Goal: Find specific page/section: Find specific page/section

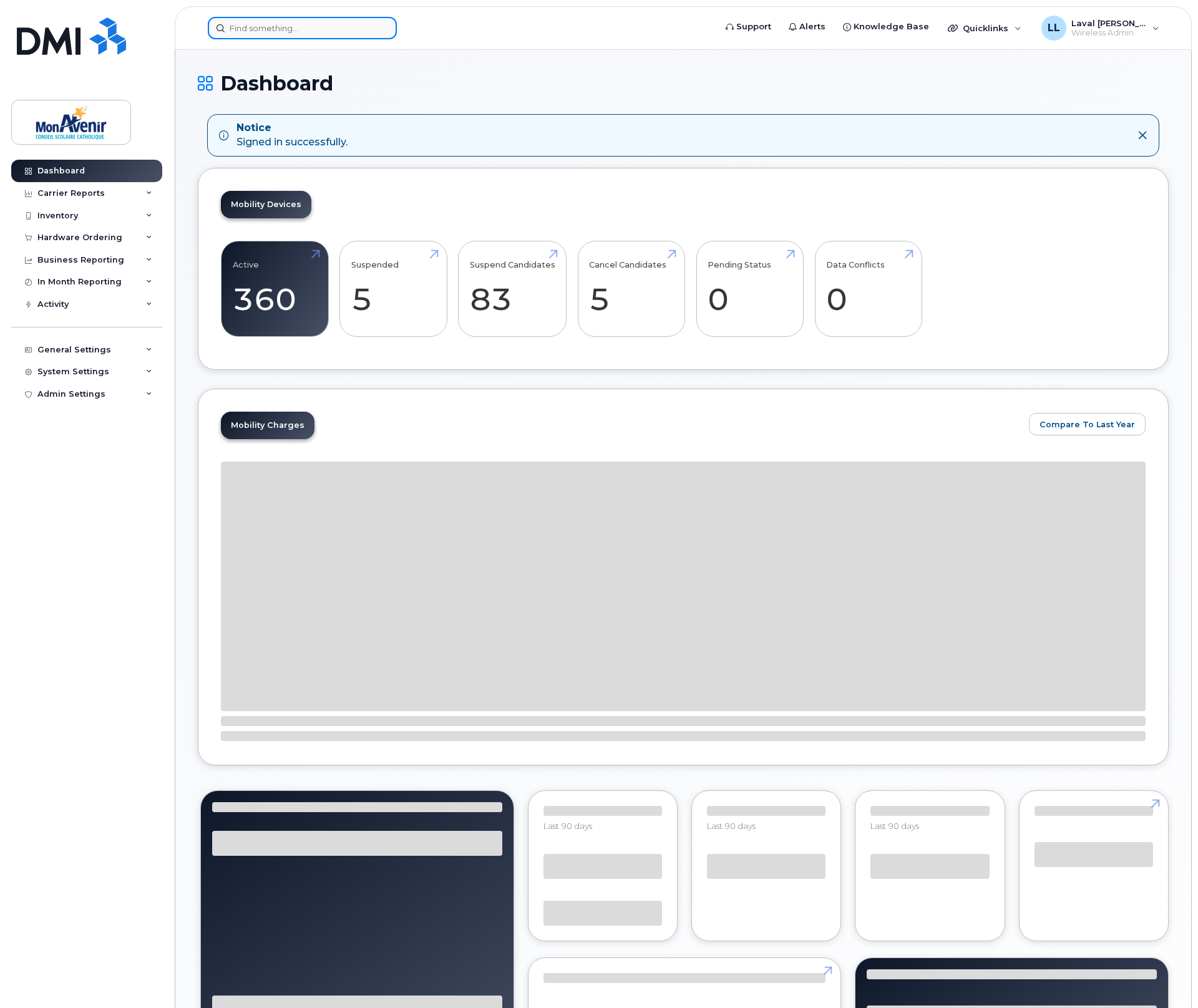
click at [261, 29] on input at bounding box center [302, 28] width 189 height 23
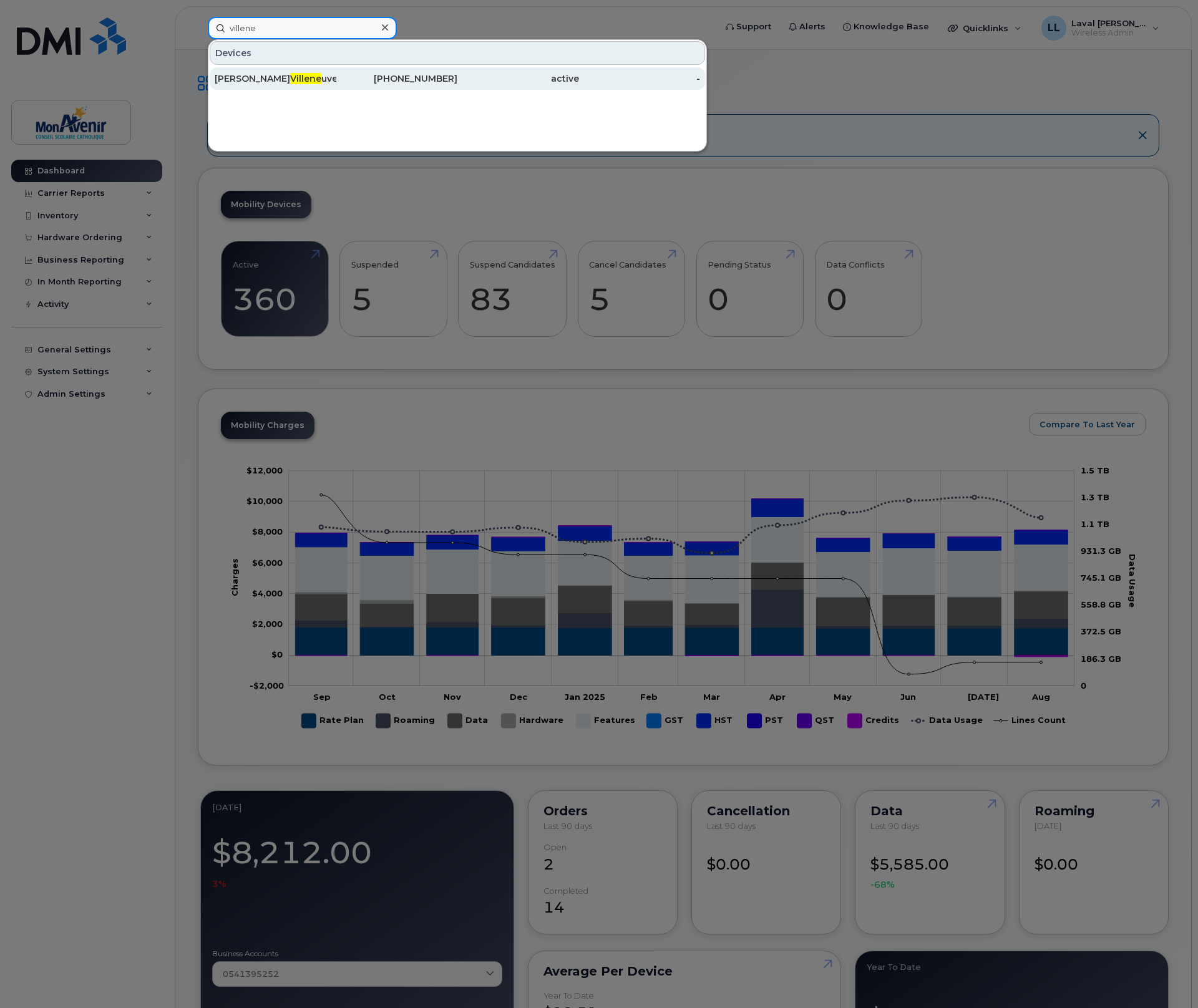
type input "villene"
click at [253, 83] on div "Renee Villene uve" at bounding box center [275, 79] width 122 height 13
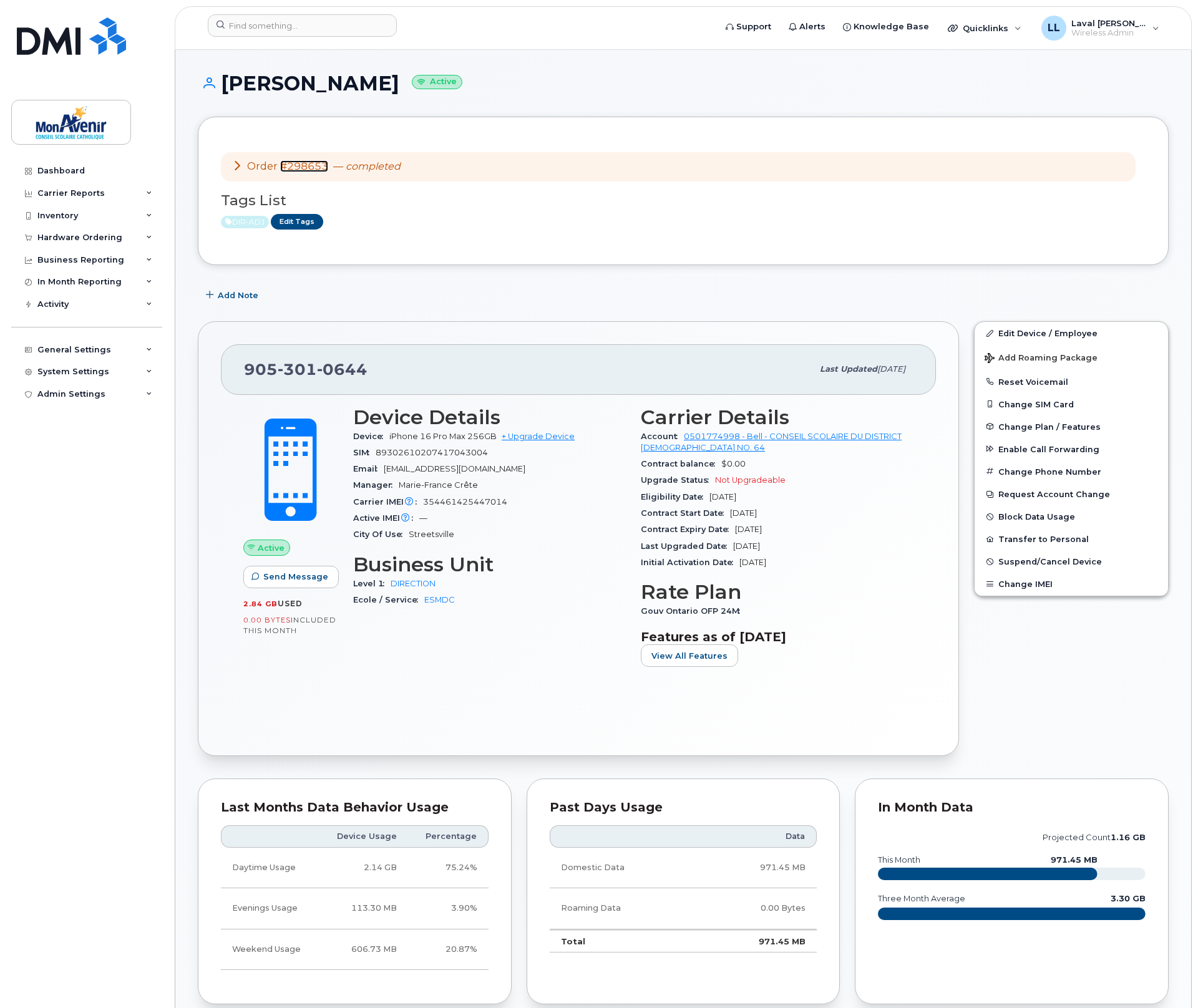
click at [302, 167] on link "#298653" at bounding box center [304, 167] width 48 height 12
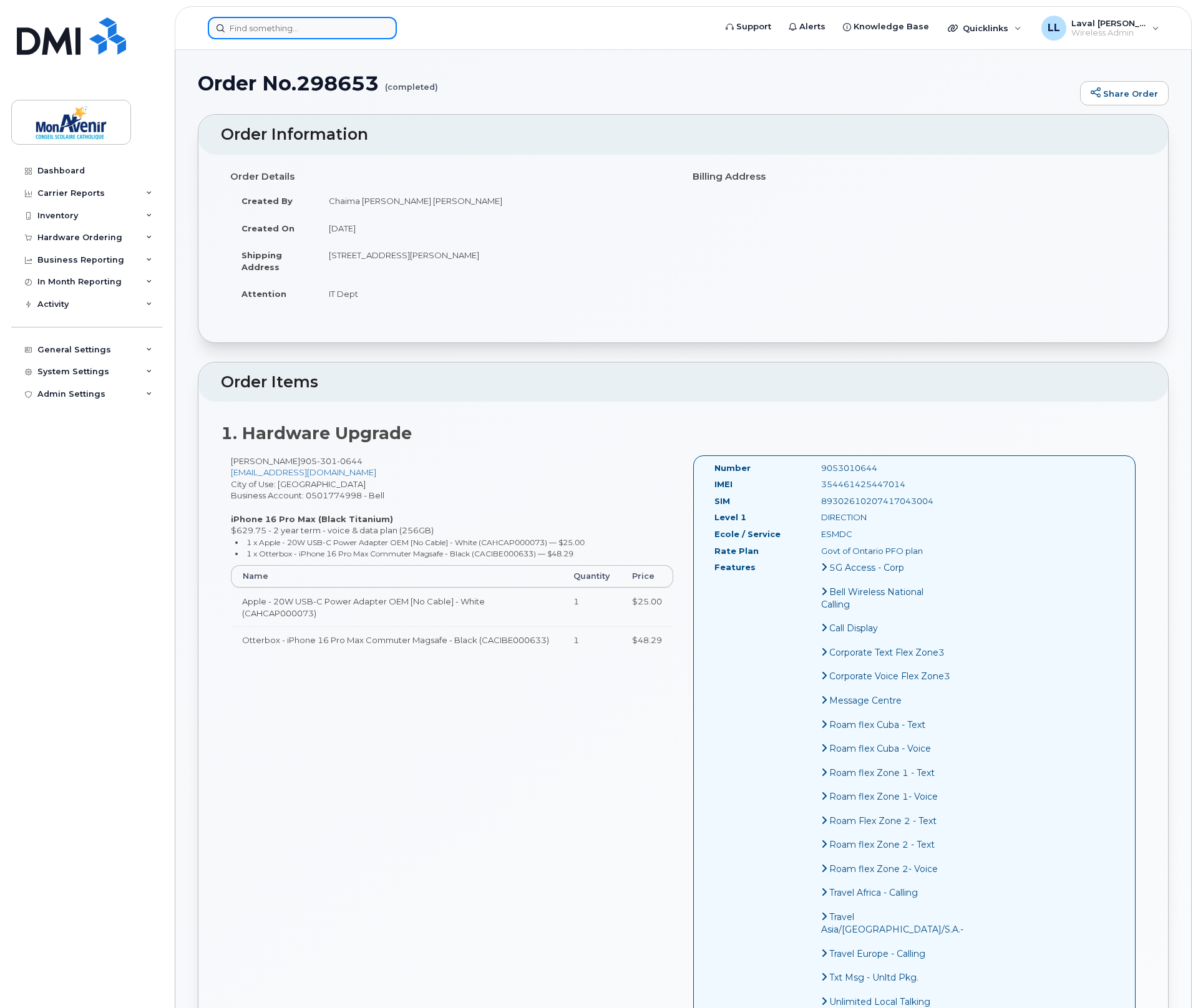
click at [275, 27] on input at bounding box center [302, 28] width 189 height 23
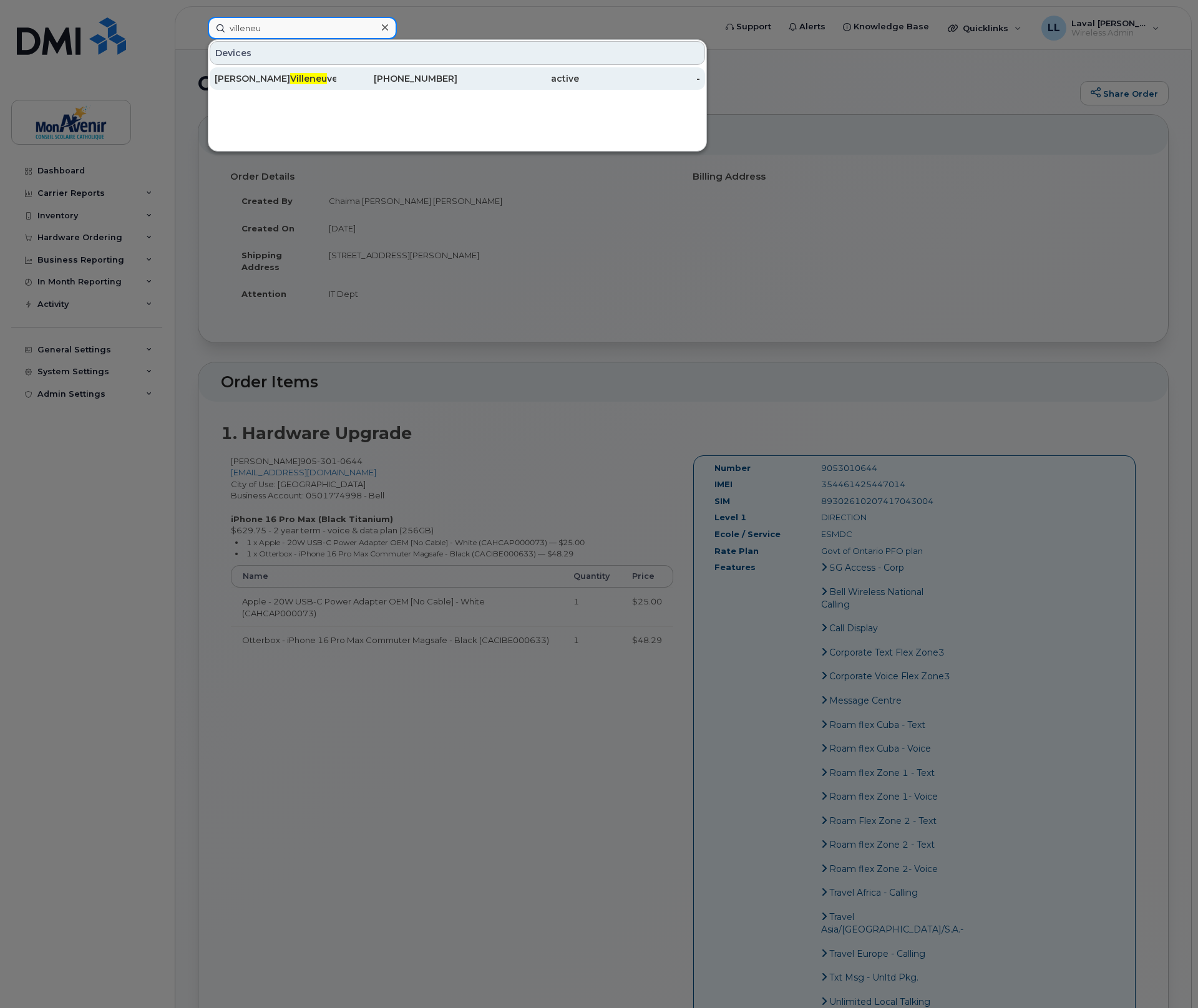
type input "villeneu"
click at [242, 73] on div "Renee Villeneu ve" at bounding box center [275, 79] width 122 height 13
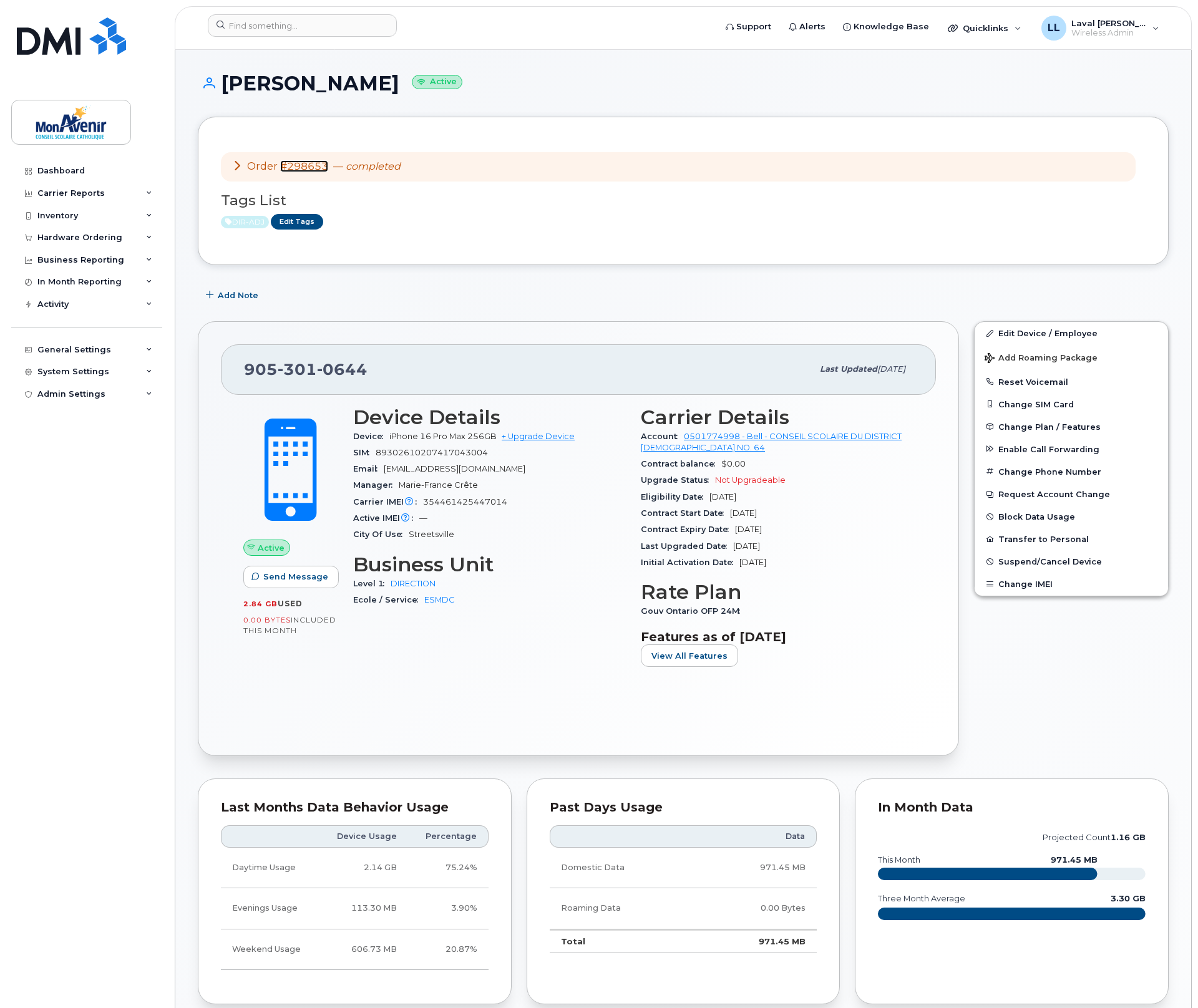
click at [304, 165] on link "#298653" at bounding box center [304, 167] width 48 height 12
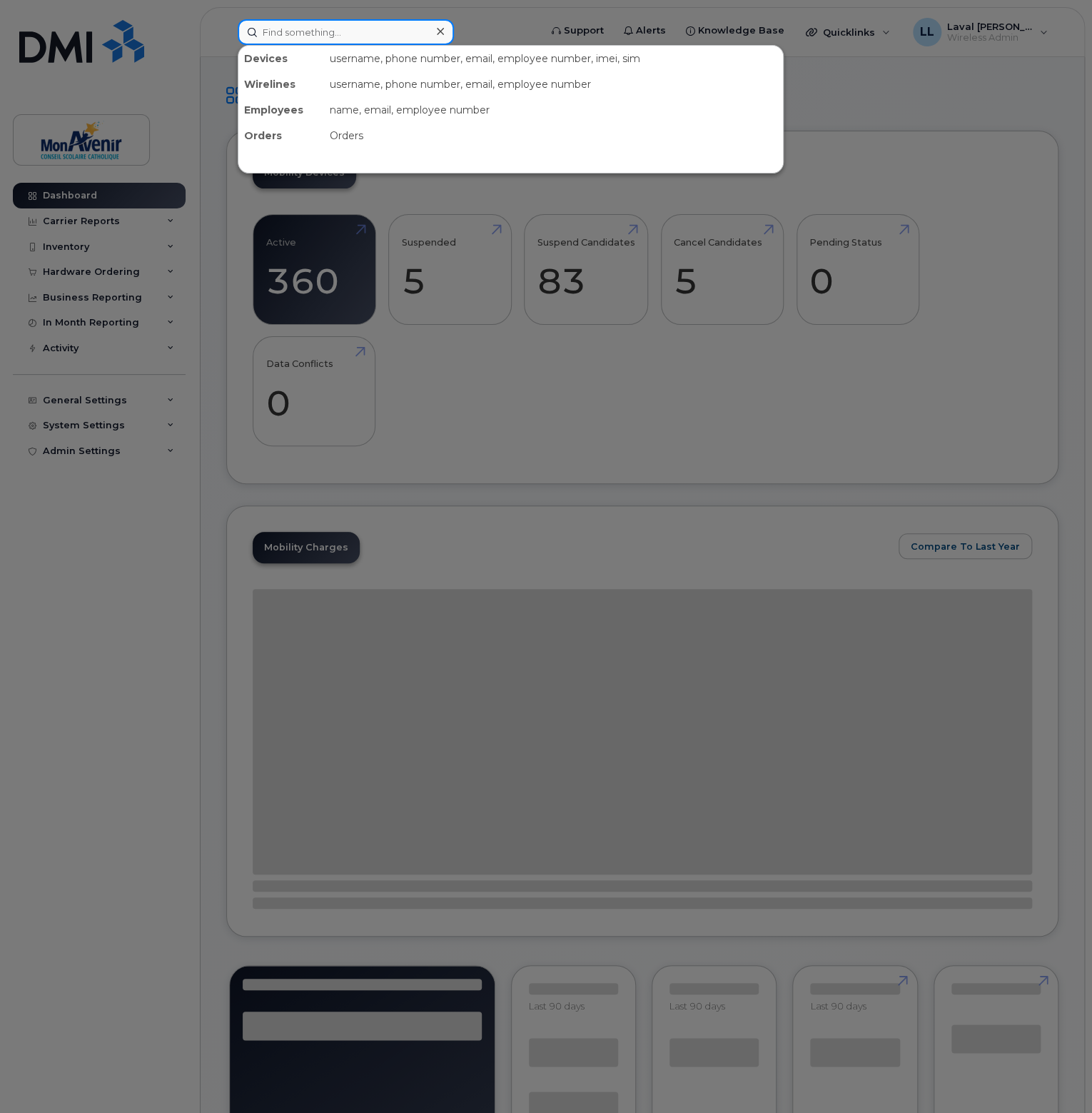
click at [284, 28] on input at bounding box center [346, 32] width 216 height 26
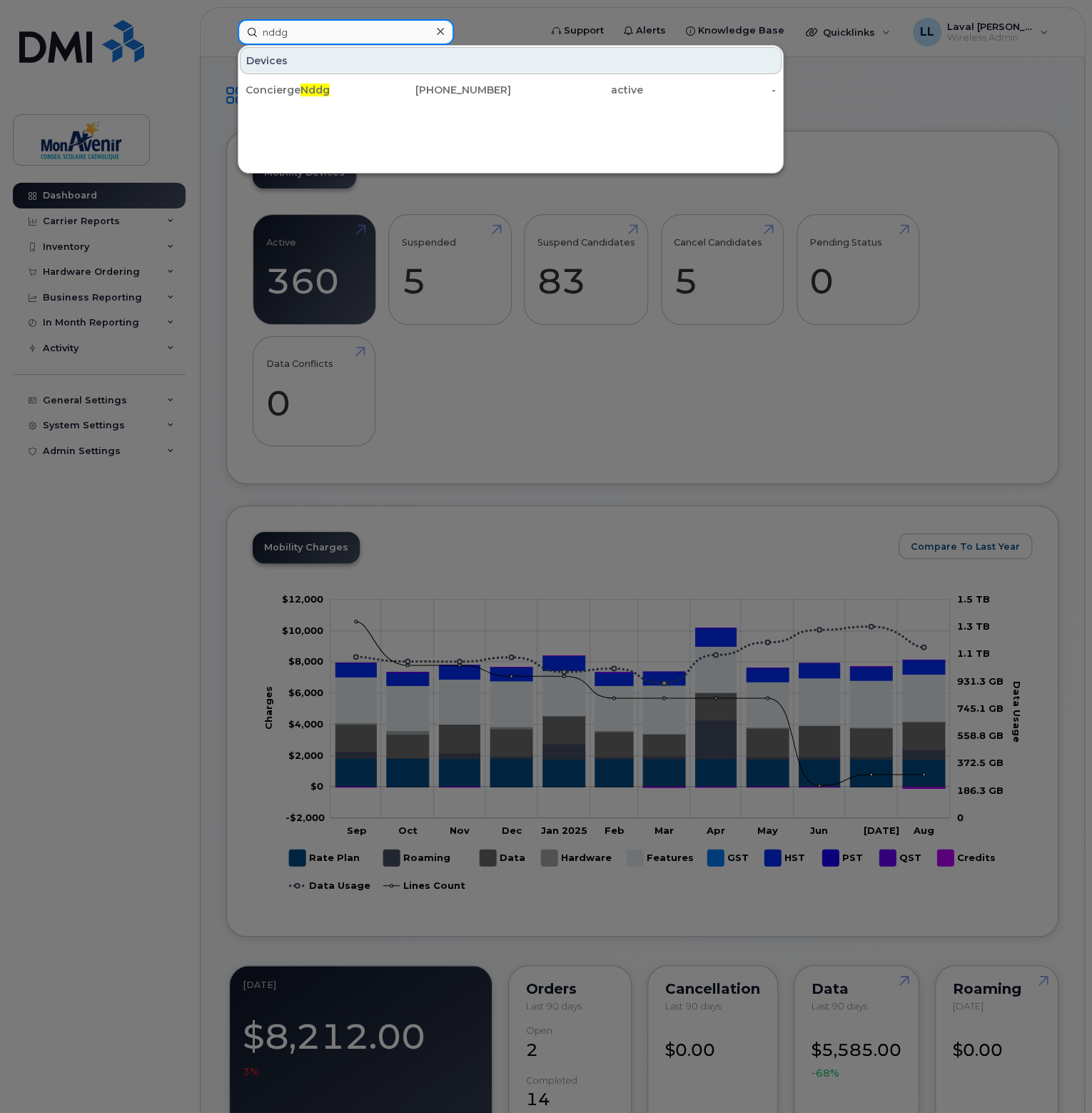
type input "nddg"
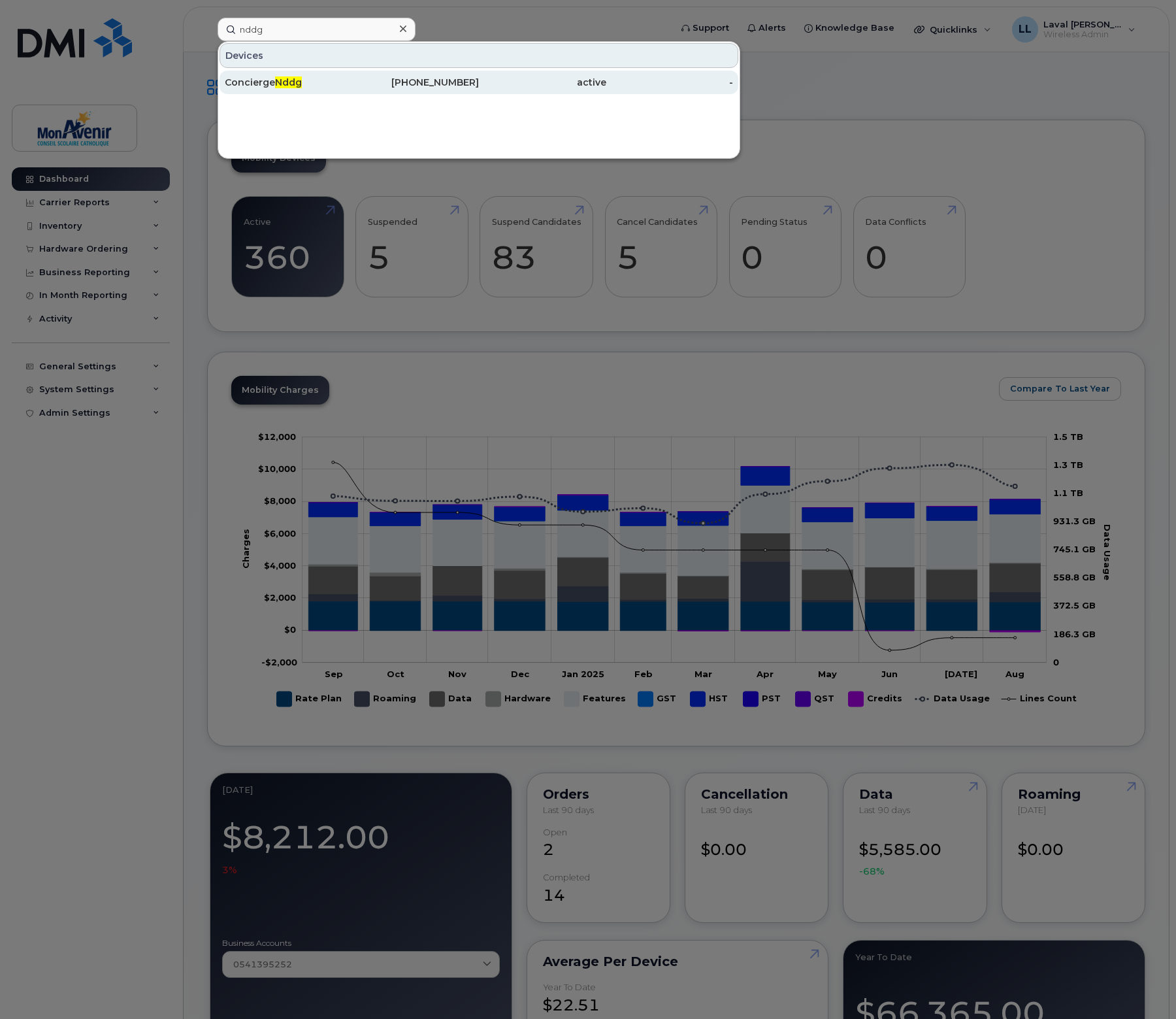
click at [295, 85] on span "Nddg" at bounding box center [288, 82] width 27 height 12
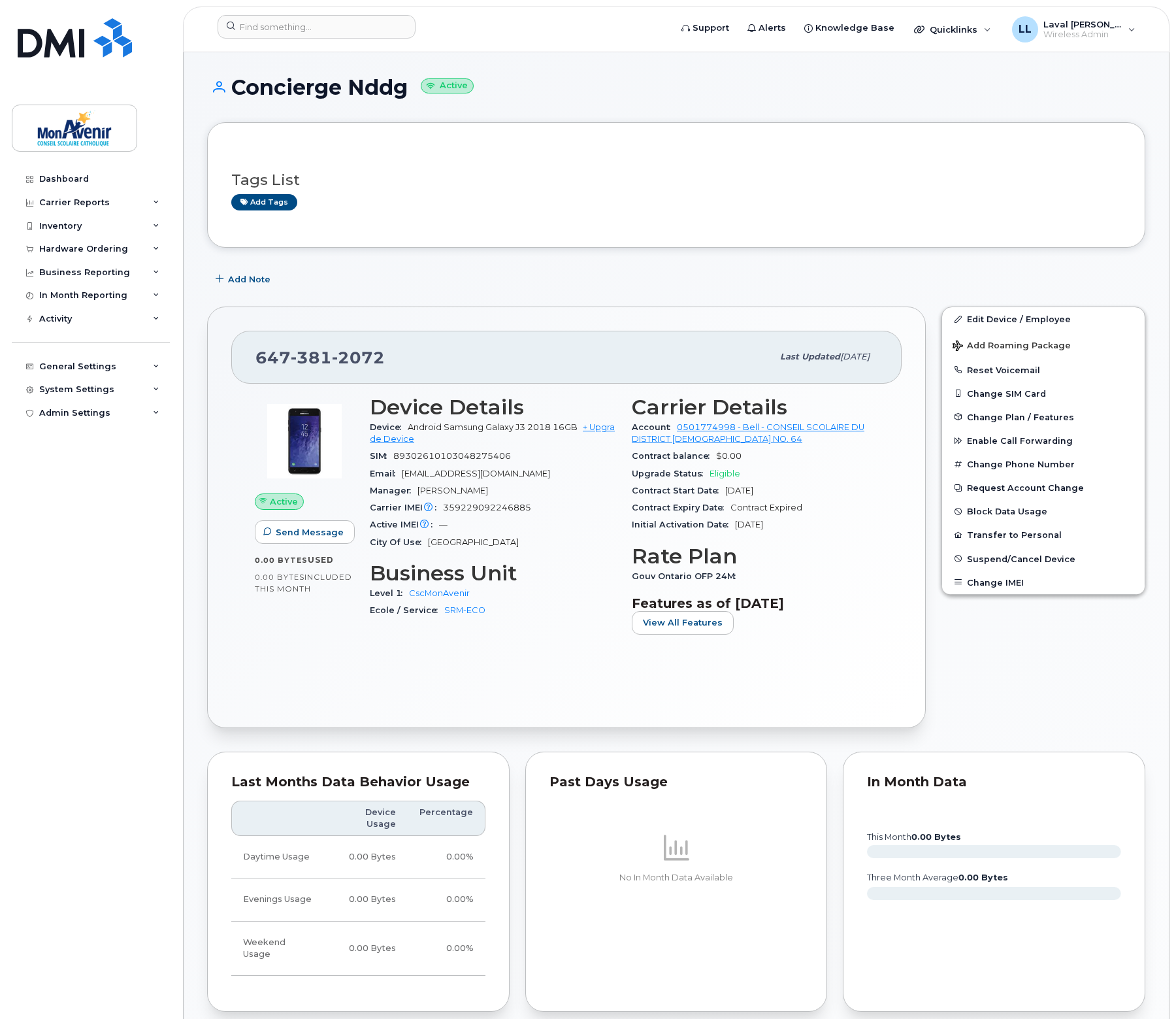
drag, startPoint x: 364, startPoint y: 89, endPoint x: 234, endPoint y: 94, distance: 130.1
click at [234, 94] on h1 "Concierge Nddg Active" at bounding box center [676, 87] width 939 height 23
drag, startPoint x: 383, startPoint y: 363, endPoint x: 259, endPoint y: 357, distance: 124.1
click at [259, 357] on div "647 381 2072" at bounding box center [514, 357] width 517 height 27
copy span "647 381 2072"
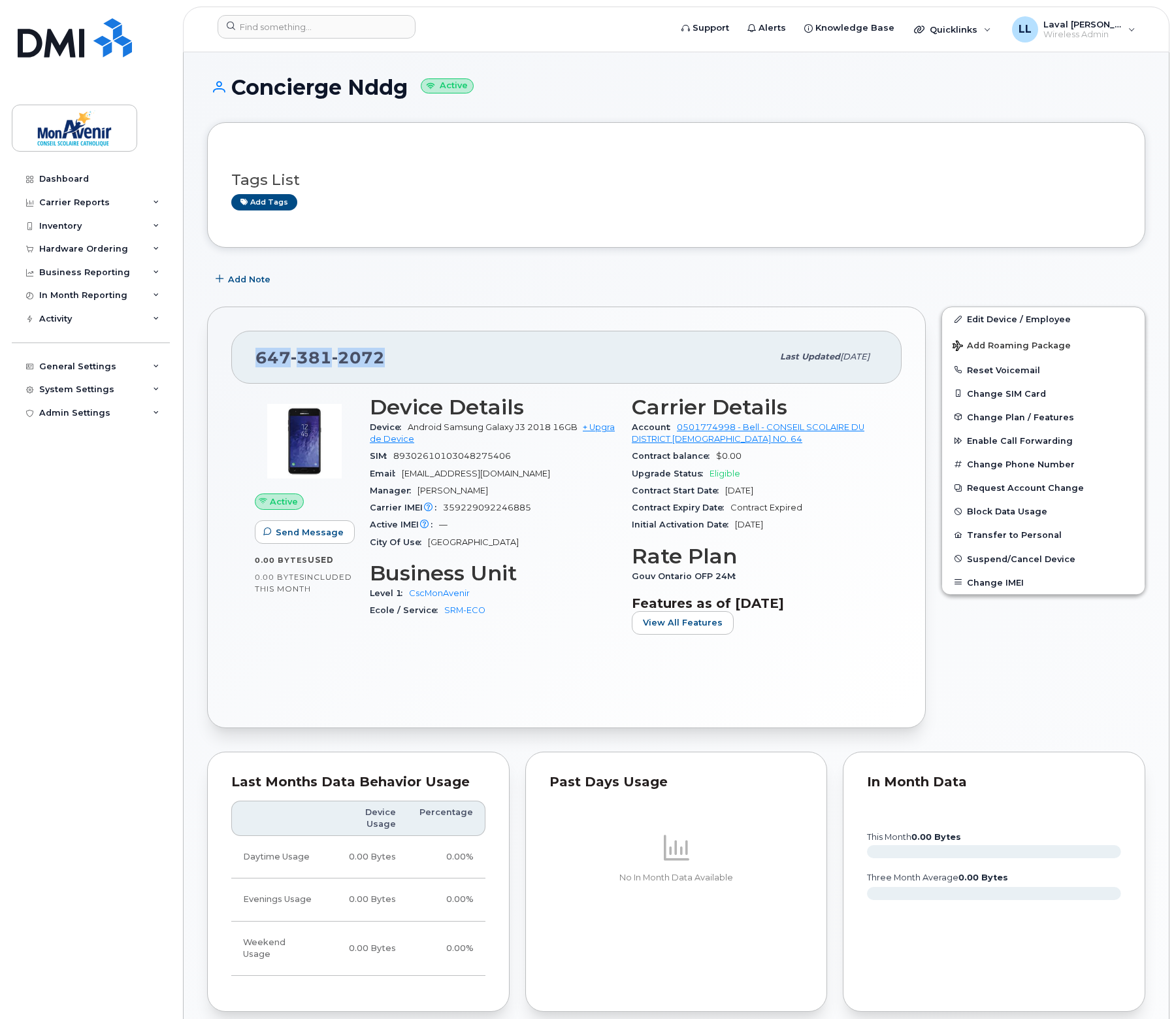
click at [656, 225] on div "Tags List Add tags" at bounding box center [676, 185] width 939 height 126
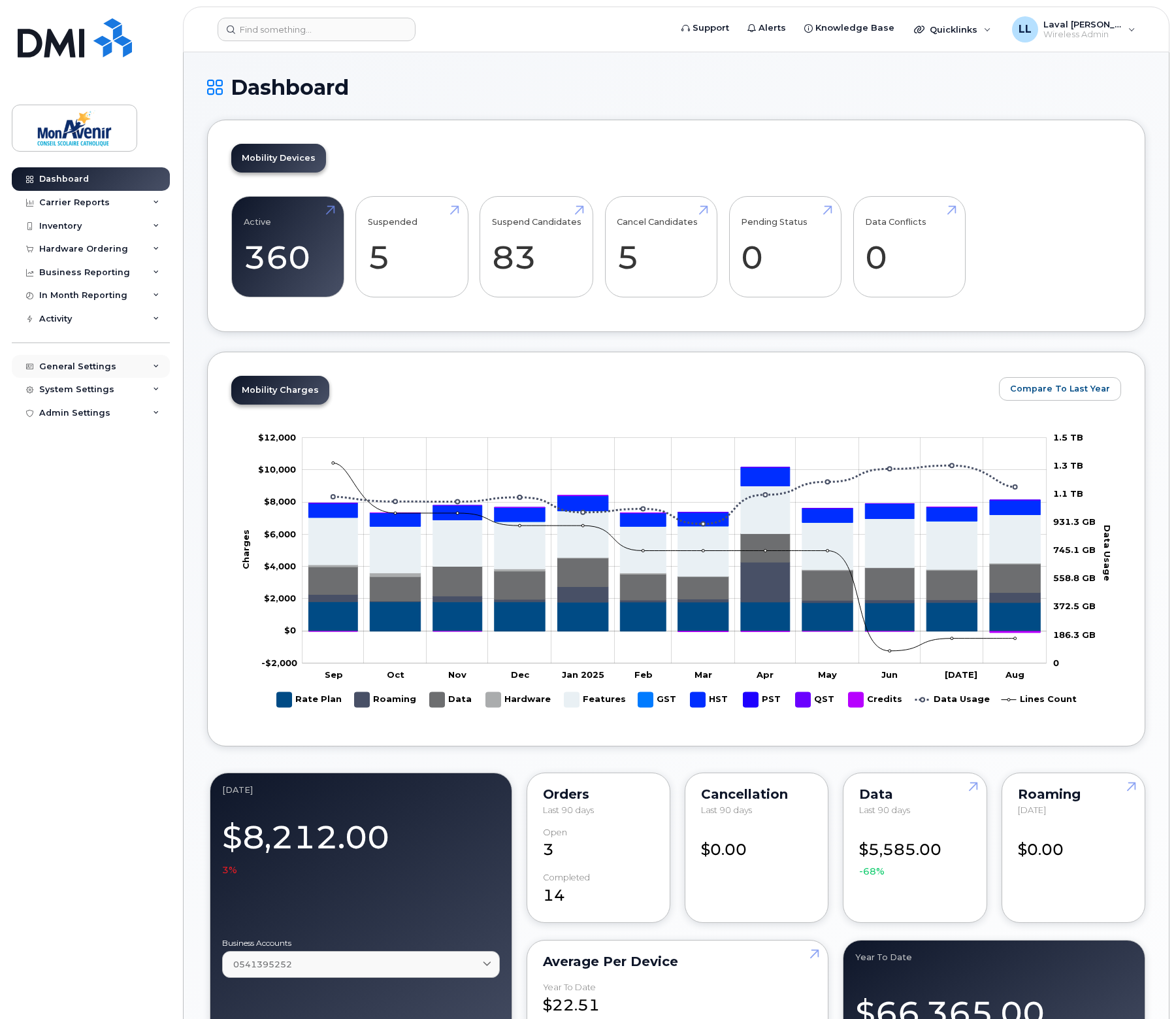
click at [68, 357] on div "General Settings" at bounding box center [91, 366] width 158 height 24
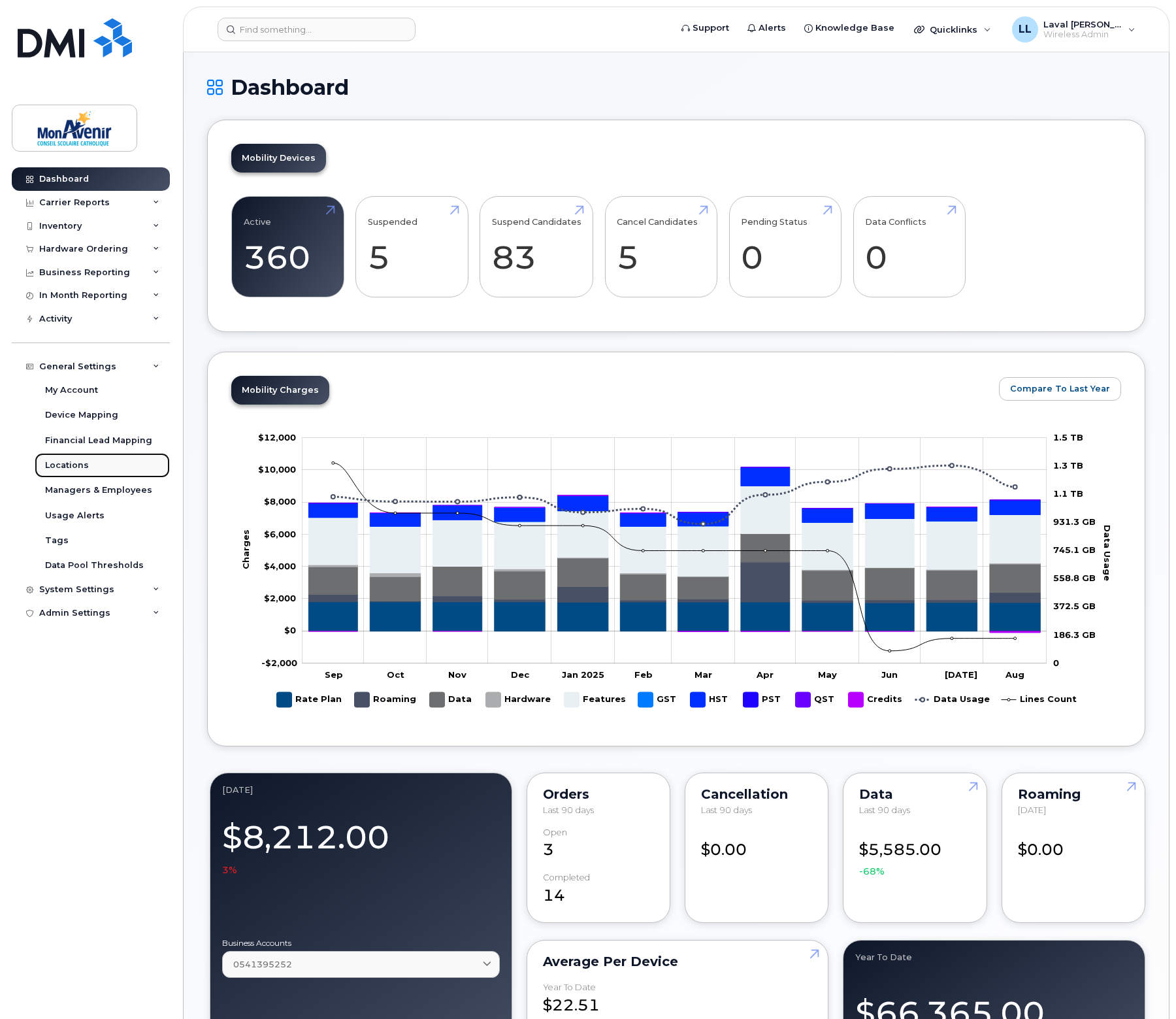
click at [63, 466] on div "Locations" at bounding box center [67, 465] width 44 height 12
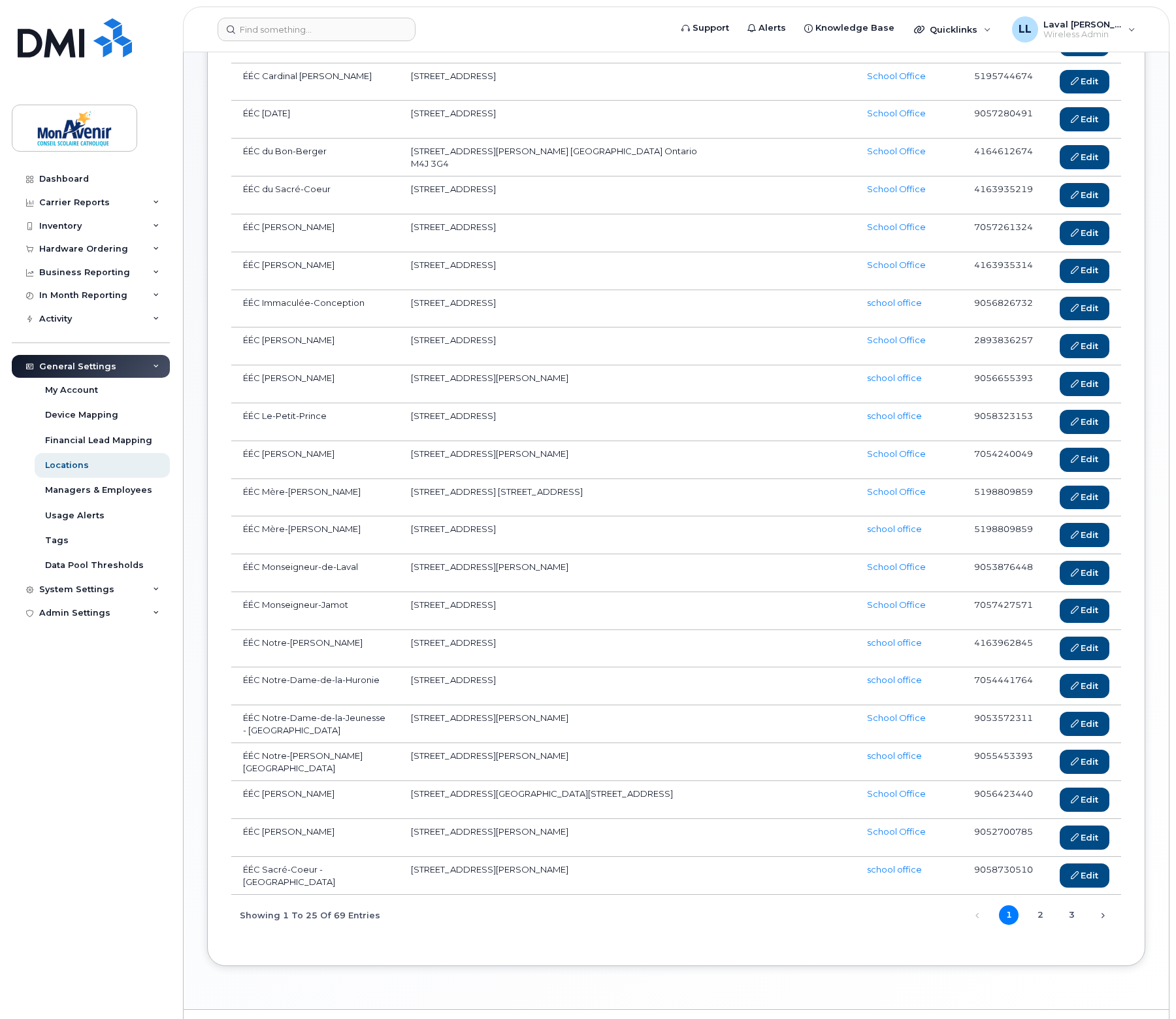
scroll to position [350, 0]
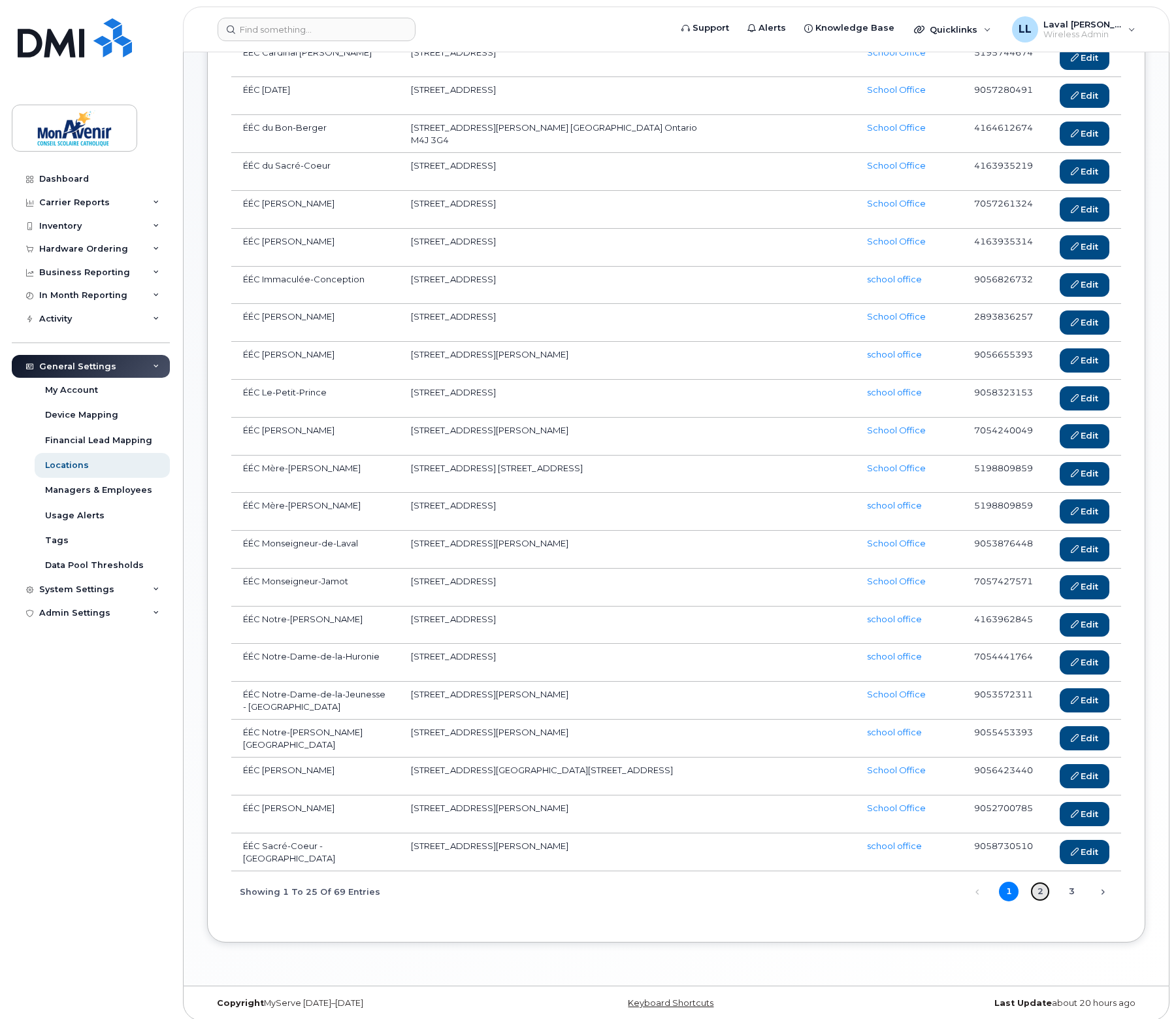
click at [1041, 885] on link "2" at bounding box center [1041, 891] width 20 height 20
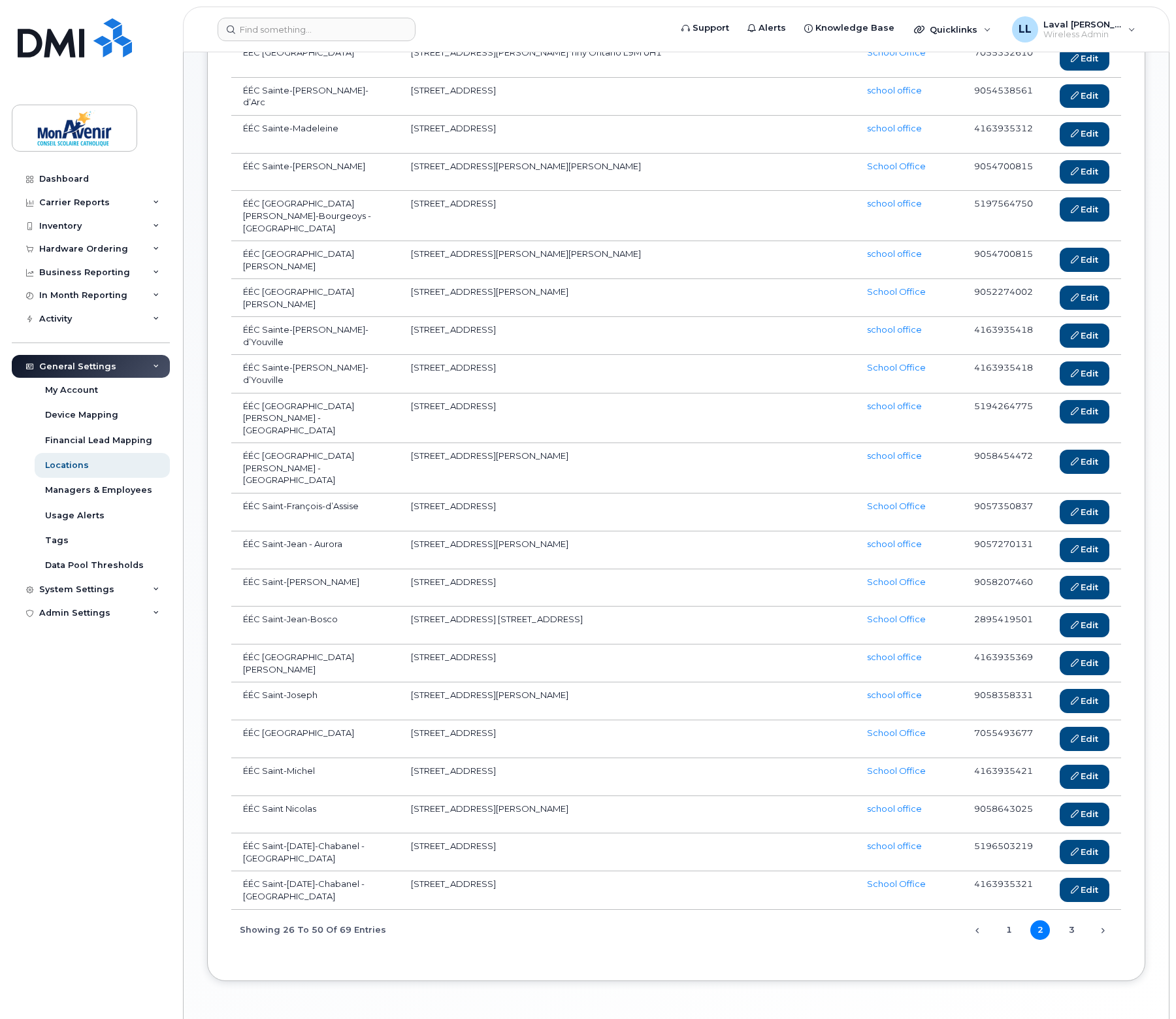
scroll to position [353, 0]
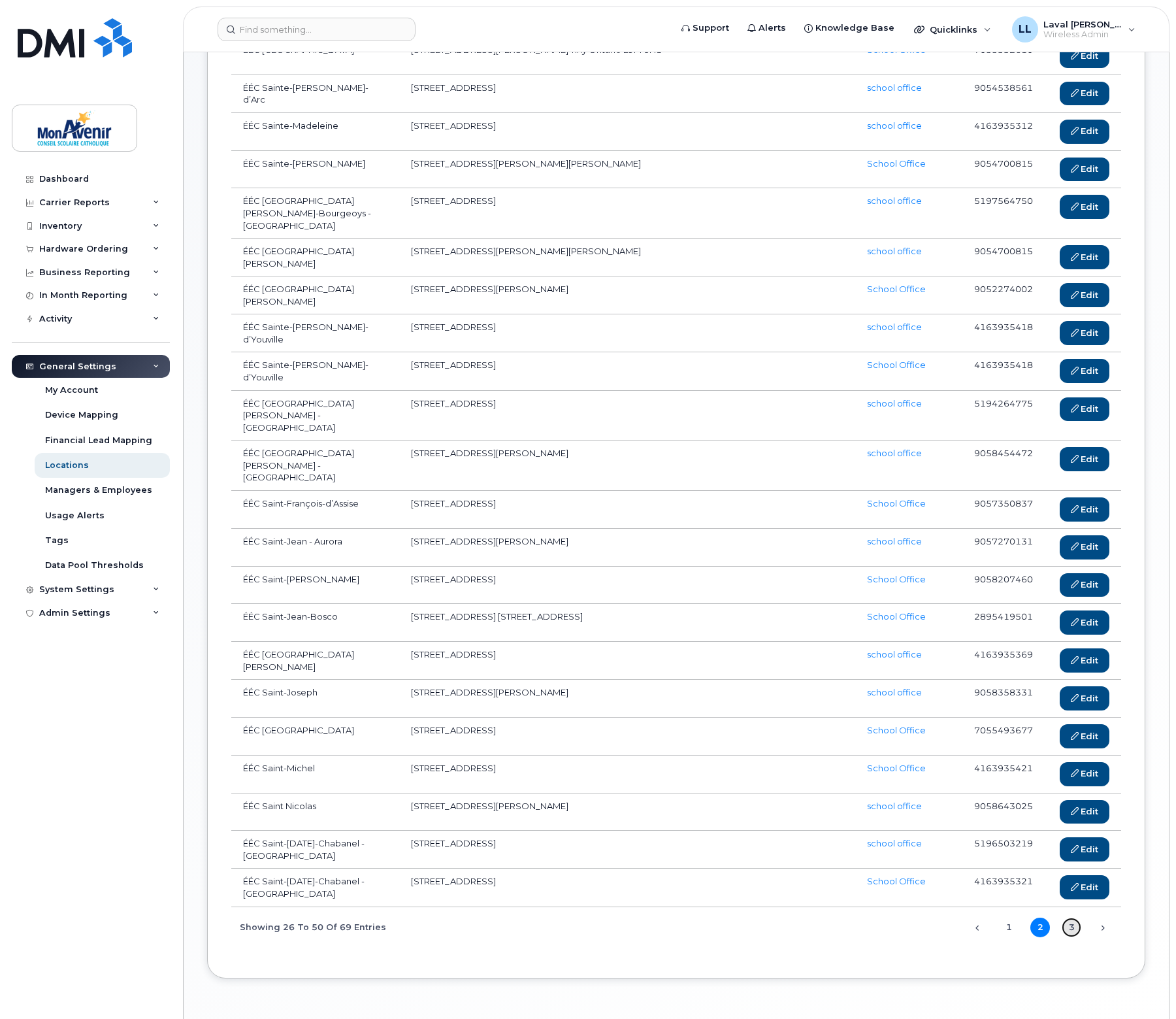
click at [1071, 918] on link "3" at bounding box center [1072, 928] width 20 height 20
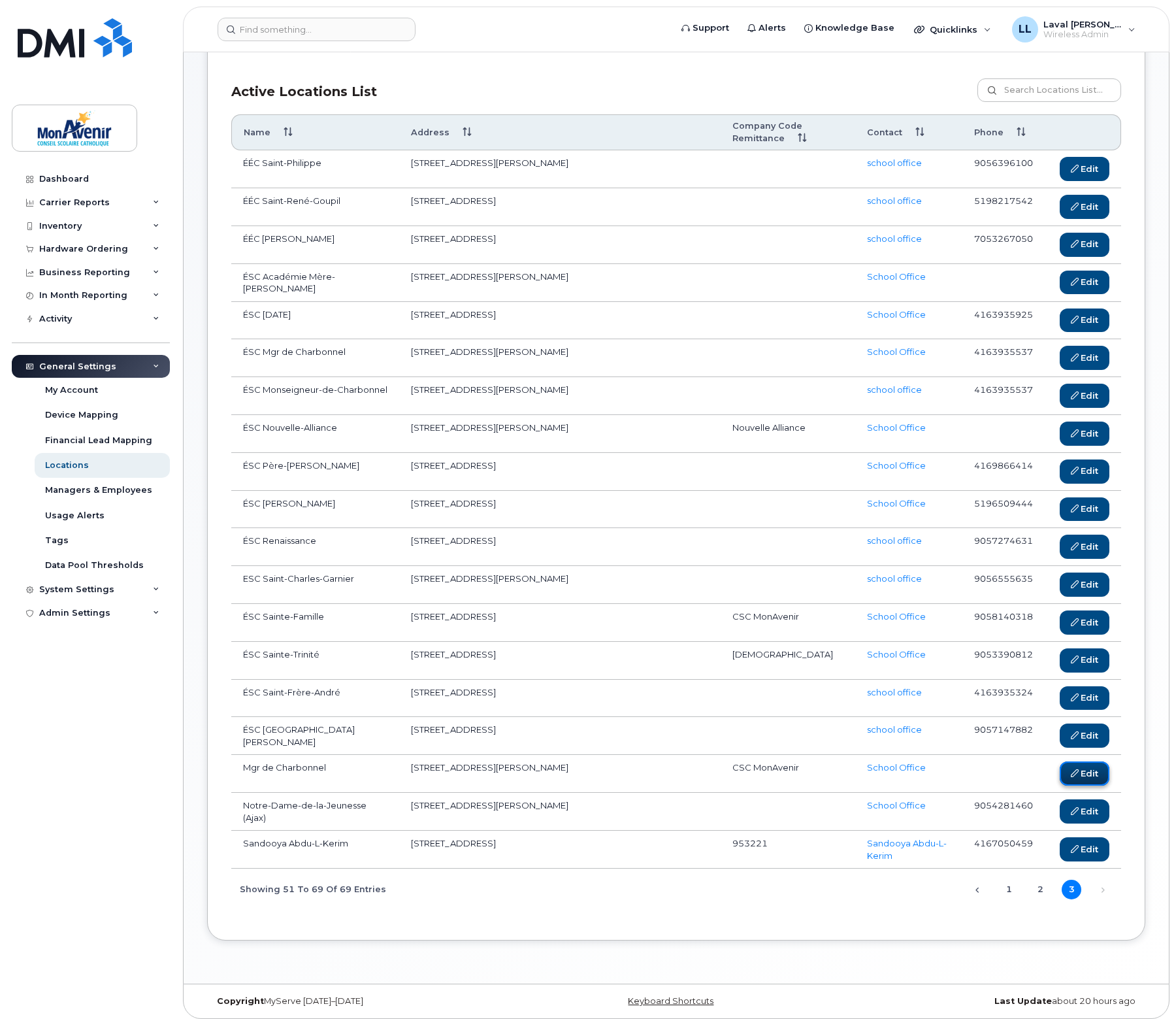
click at [1073, 769] on div at bounding box center [1075, 773] width 8 height 8
drag, startPoint x: 327, startPoint y: 765, endPoint x: 243, endPoint y: 768, distance: 84.1
click at [243, 768] on td "Mgr de Charbonnel" at bounding box center [315, 774] width 168 height 38
copy td "Mgr de Charbonnel"
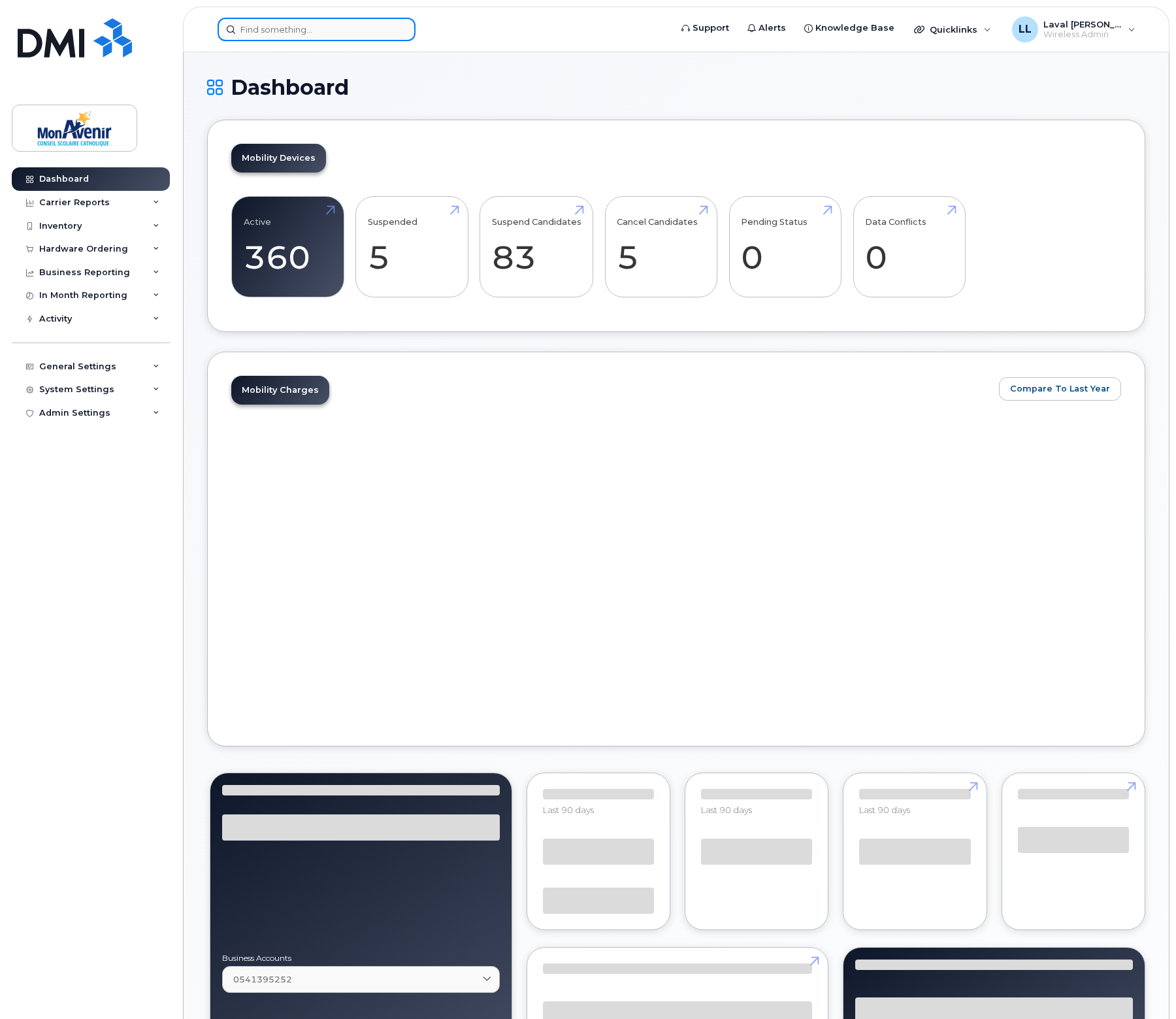
click at [332, 36] on input at bounding box center [317, 29] width 198 height 24
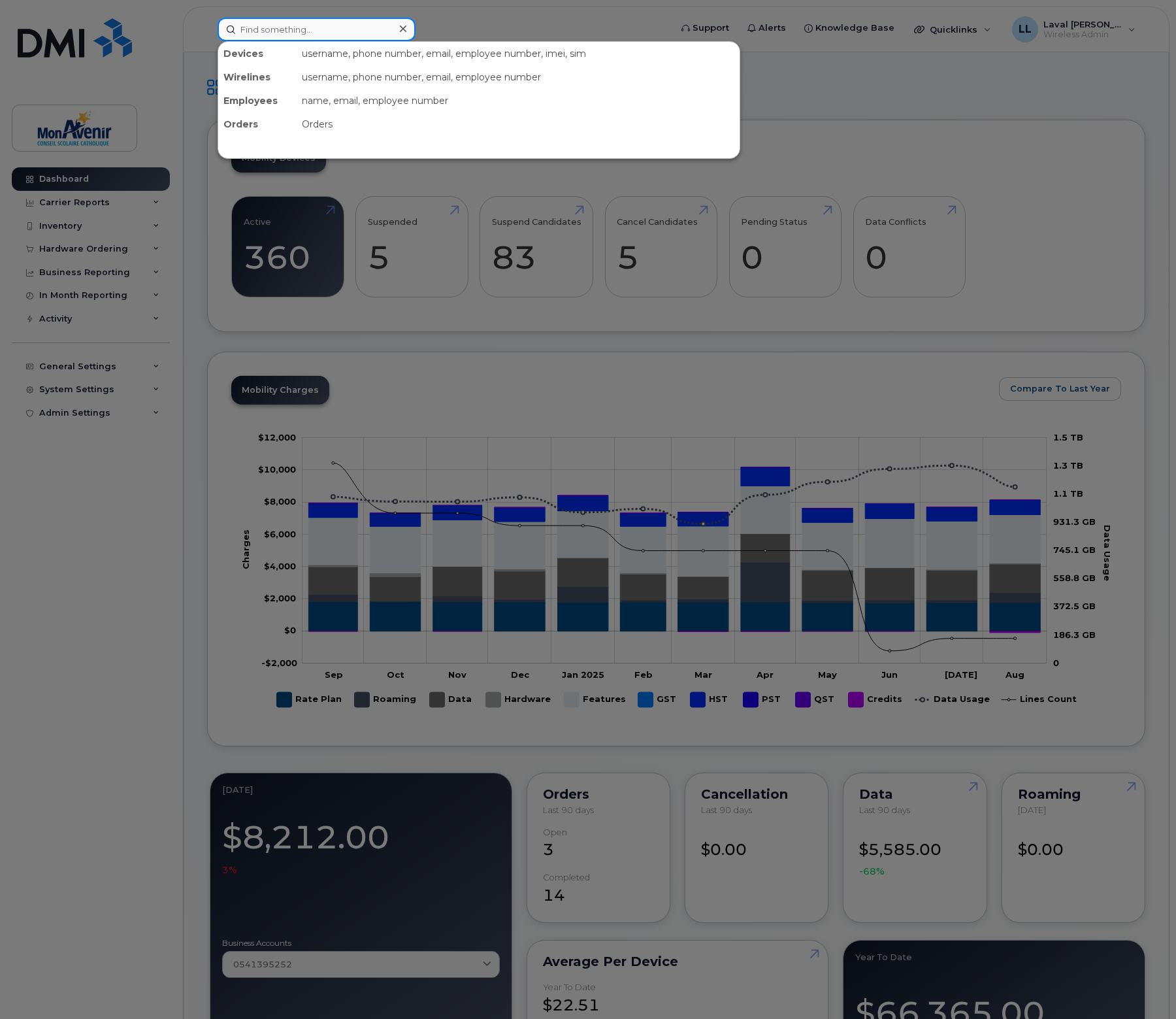
click at [324, 29] on input at bounding box center [317, 29] width 198 height 24
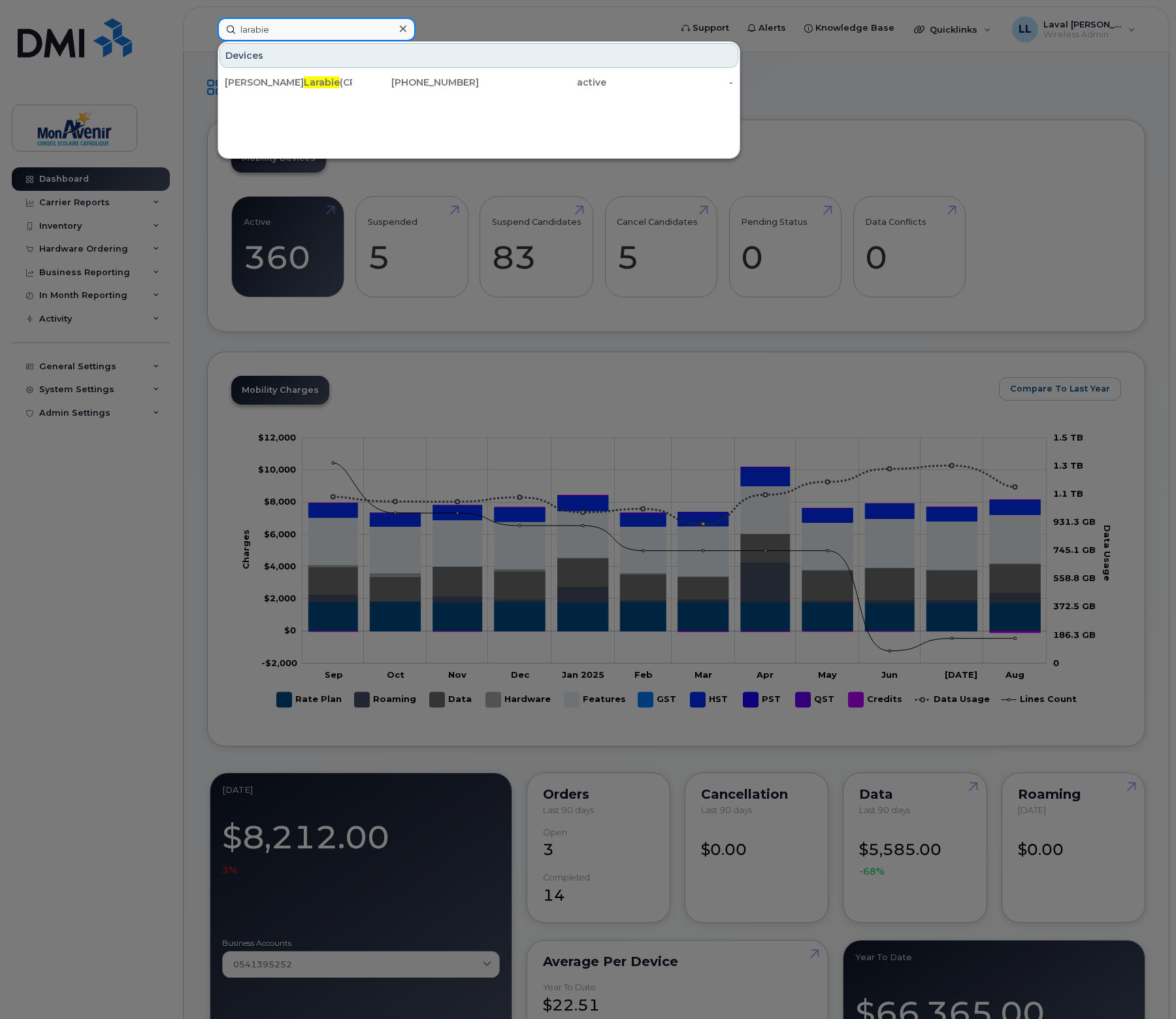
type input "larabie"
click at [68, 247] on div at bounding box center [588, 510] width 1176 height 1019
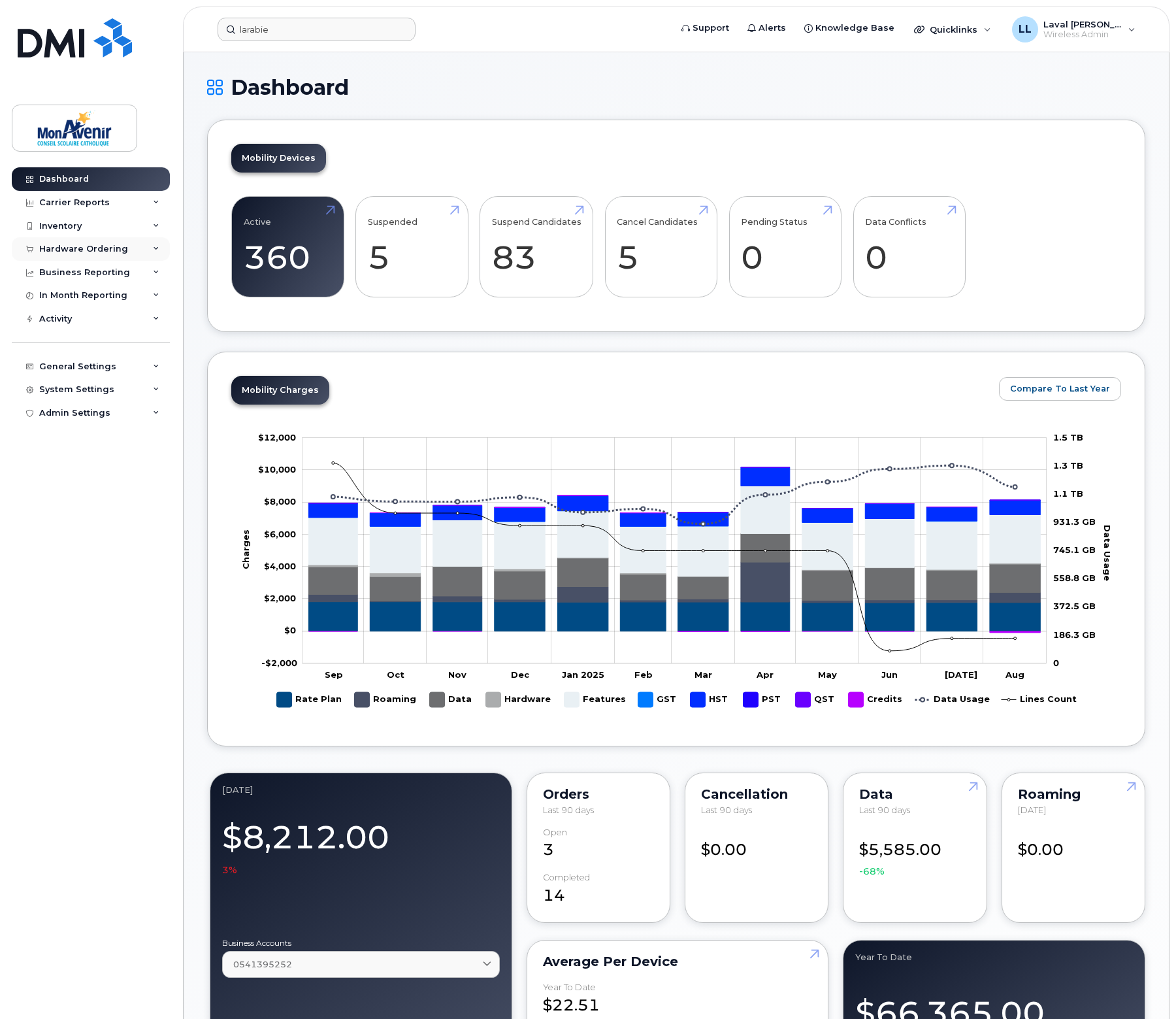
click at [74, 245] on div "Hardware Ordering" at bounding box center [83, 248] width 89 height 10
click at [57, 292] on div "Orders" at bounding box center [61, 298] width 32 height 12
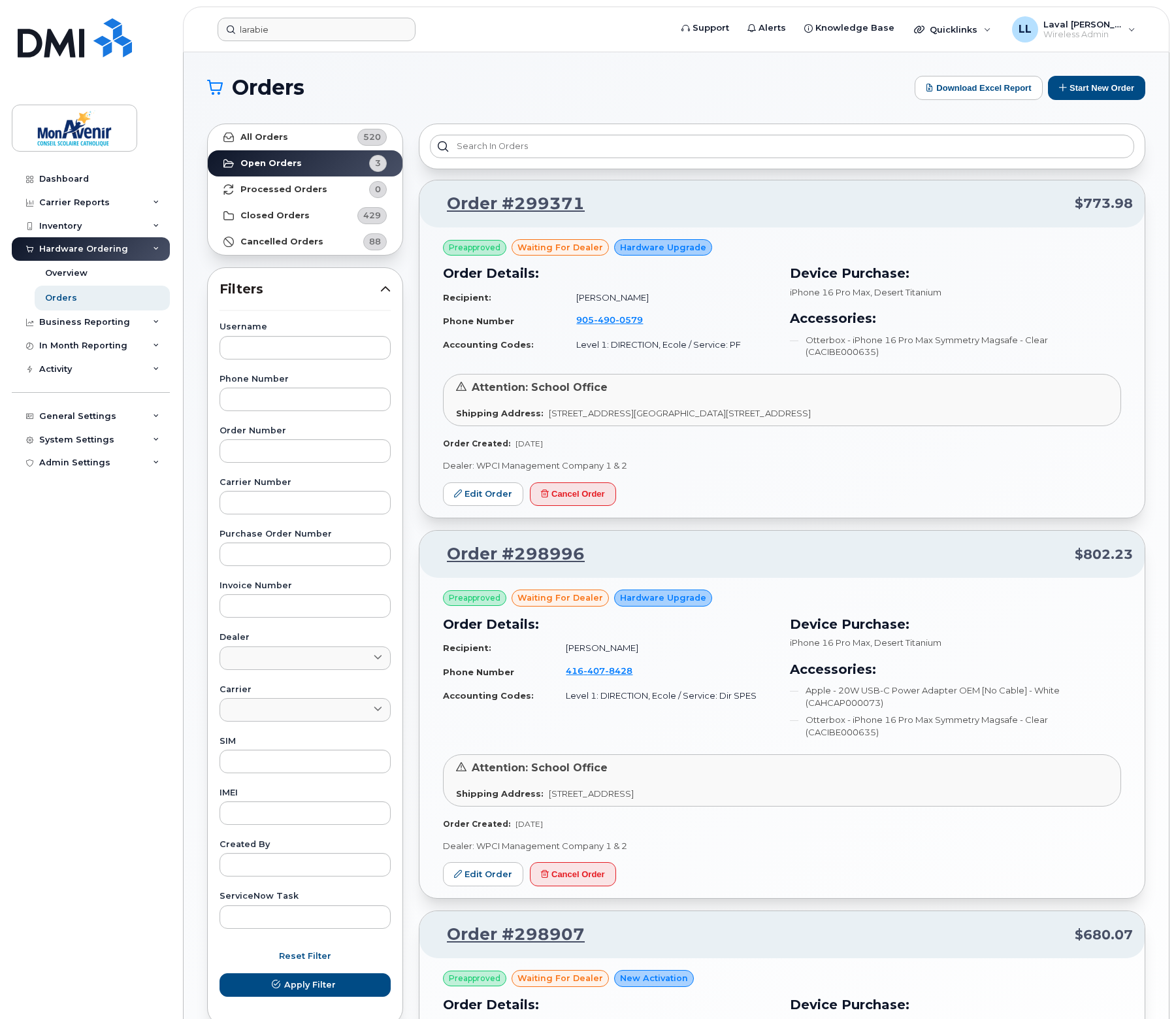
scroll to position [196, 0]
